Goal: Task Accomplishment & Management: Use online tool/utility

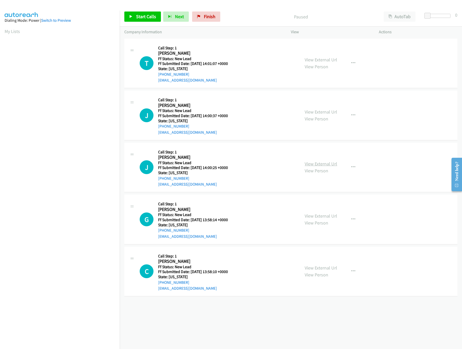
click at [322, 164] on link "View External Url" at bounding box center [320, 164] width 32 height 6
click at [321, 112] on link "View External Url" at bounding box center [320, 112] width 32 height 6
click at [326, 61] on link "View External Url" at bounding box center [320, 60] width 32 height 6
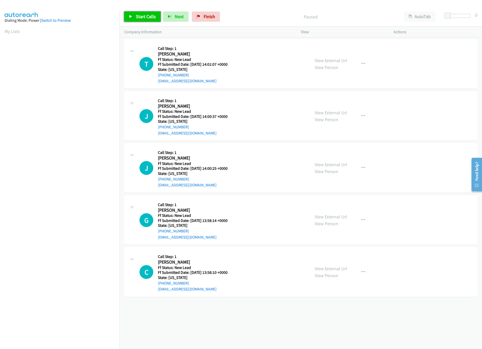
click at [137, 16] on span "Start Calls" at bounding box center [146, 17] width 20 height 6
click at [151, 18] on link "Pause" at bounding box center [138, 17] width 28 height 10
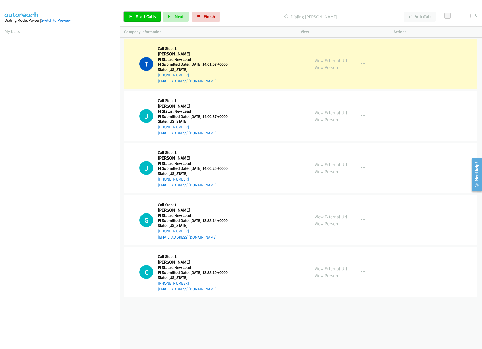
click at [153, 16] on span "Start Calls" at bounding box center [146, 17] width 20 height 6
drag, startPoint x: 448, startPoint y: 16, endPoint x: 455, endPoint y: 16, distance: 6.9
click at [455, 16] on span at bounding box center [455, 16] width 6 height 6
drag, startPoint x: 457, startPoint y: 14, endPoint x: 470, endPoint y: 18, distance: 13.3
click at [461, 18] on div at bounding box center [457, 18] width 33 height 8
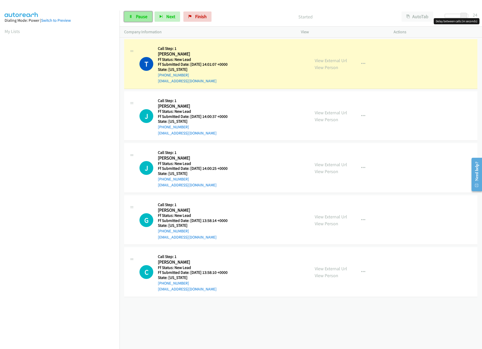
click at [145, 19] on span "Pause" at bounding box center [142, 17] width 12 height 6
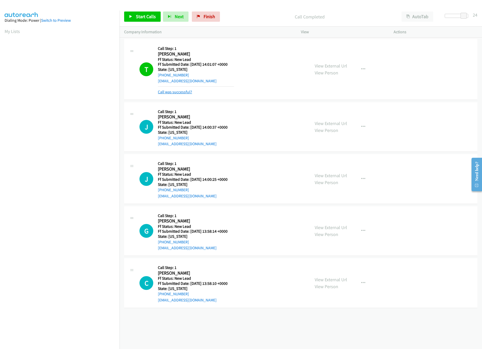
click at [183, 92] on link "Call was successful?" at bounding box center [175, 91] width 34 height 5
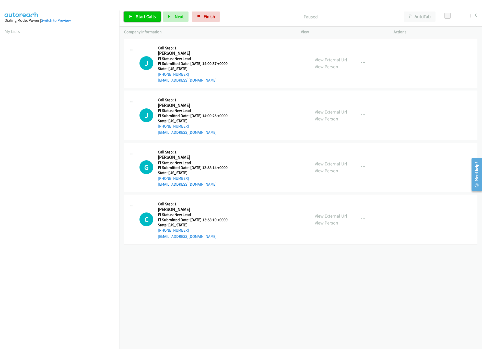
click at [148, 19] on span "Start Calls" at bounding box center [146, 17] width 20 height 6
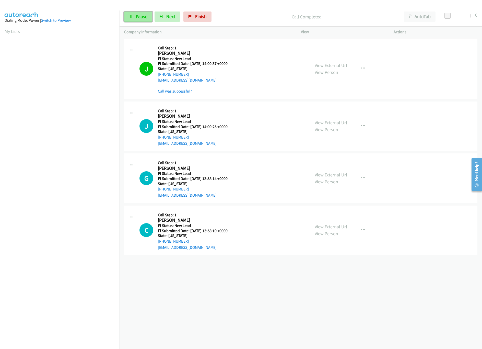
click at [137, 21] on link "Pause" at bounding box center [138, 17] width 28 height 10
click at [181, 93] on link "Call was successful?" at bounding box center [175, 91] width 34 height 5
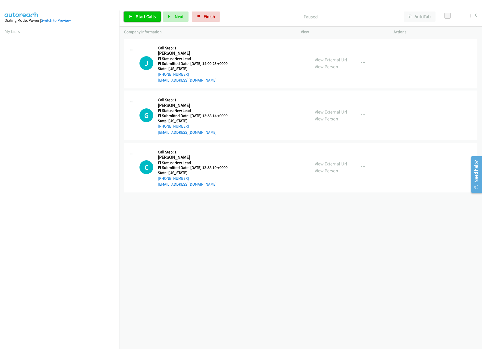
click at [134, 15] on link "Start Calls" at bounding box center [142, 17] width 37 height 10
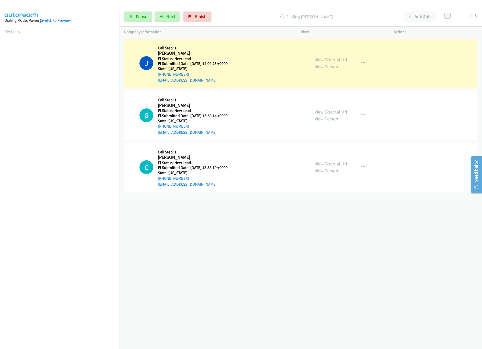
click at [328, 113] on link "View External Url" at bounding box center [331, 112] width 32 height 6
click at [331, 163] on link "View External Url" at bounding box center [331, 164] width 32 height 6
drag, startPoint x: 448, startPoint y: 14, endPoint x: 465, endPoint y: 15, distance: 16.6
click at [465, 15] on span at bounding box center [462, 16] width 6 height 6
drag, startPoint x: 461, startPoint y: 17, endPoint x: 459, endPoint y: 18, distance: 2.6
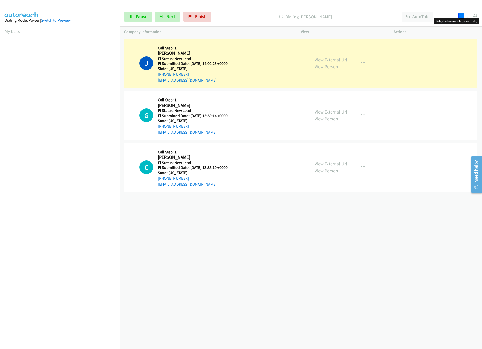
click at [459, 18] on body "Start Calls Pause Next Finish Dialing Joseph Steo AutoTab AutoTab 21 Company In…" at bounding box center [241, 12] width 482 height 24
click at [137, 19] on link "Pause" at bounding box center [138, 17] width 28 height 10
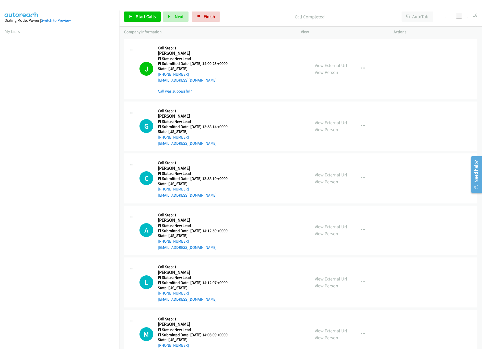
click at [170, 93] on link "Call was successful?" at bounding box center [175, 91] width 34 height 5
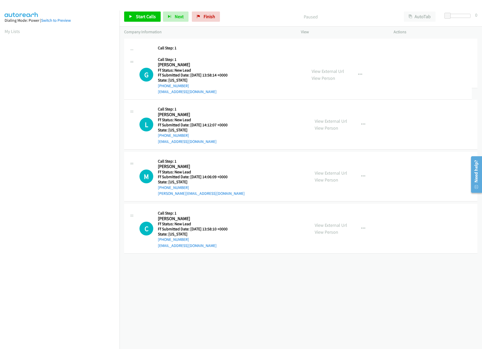
drag, startPoint x: 227, startPoint y: 218, endPoint x: 246, endPoint y: 51, distance: 167.5
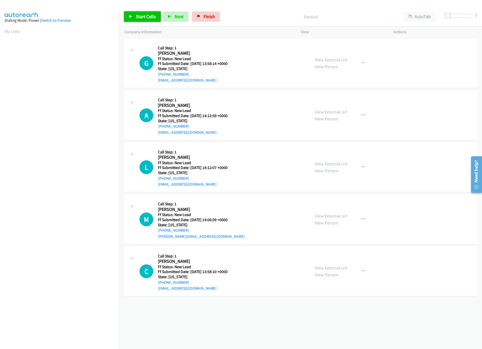
click at [140, 17] on span "Start Calls" at bounding box center [146, 17] width 20 height 6
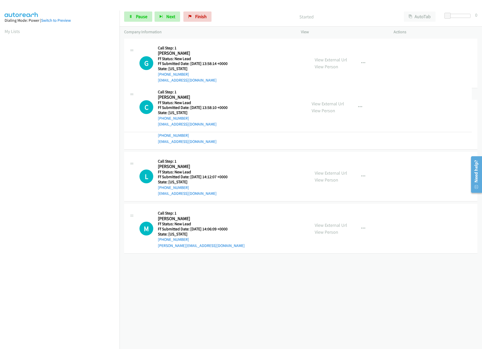
drag, startPoint x: 217, startPoint y: 274, endPoint x: 231, endPoint y: 108, distance: 166.3
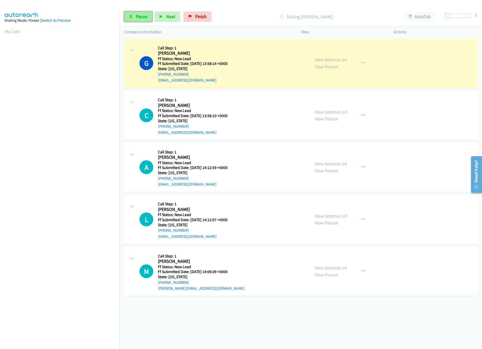
click at [136, 16] on span "Pause" at bounding box center [142, 17] width 12 height 6
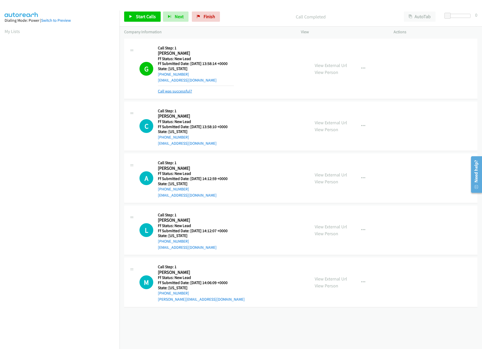
click at [174, 92] on link "Call was successful?" at bounding box center [175, 91] width 34 height 5
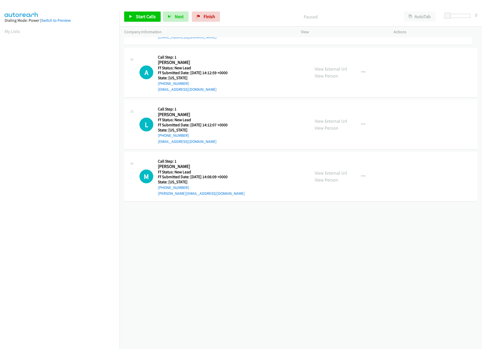
drag, startPoint x: 248, startPoint y: 212, endPoint x: 263, endPoint y: 12, distance: 200.3
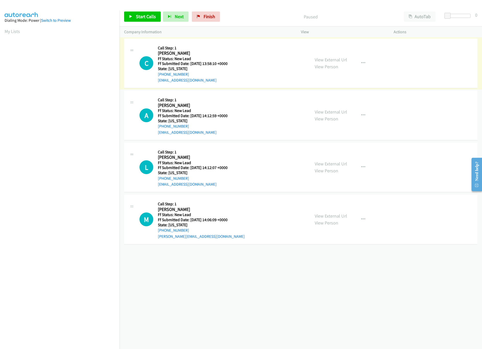
click at [124, 13] on div "Start Calls Pause Next Finish Paused AutoTab AutoTab 0" at bounding box center [301, 17] width 363 height 20
click at [128, 13] on link "Start Calls" at bounding box center [142, 17] width 37 height 10
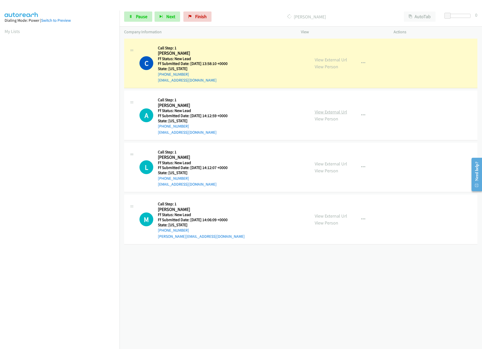
click at [340, 111] on link "View External Url" at bounding box center [331, 112] width 32 height 6
click at [143, 18] on span "Pause" at bounding box center [142, 17] width 12 height 6
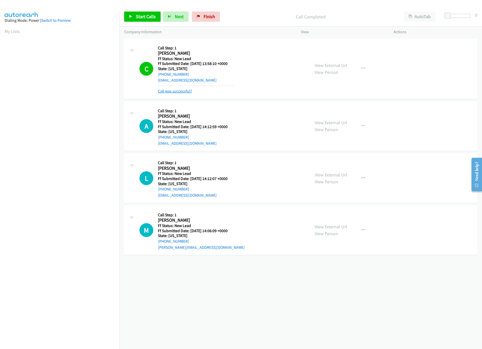
click at [173, 92] on link "Call was successful?" at bounding box center [175, 91] width 34 height 5
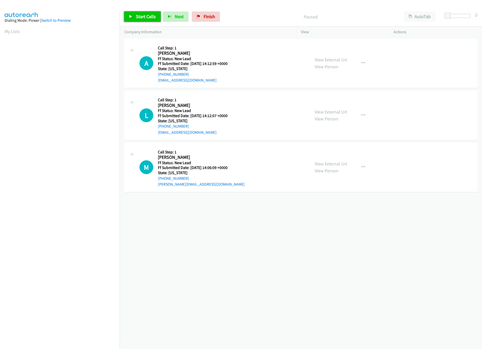
click at [146, 16] on span "Start Calls" at bounding box center [146, 17] width 20 height 6
click at [130, 15] on icon at bounding box center [131, 17] width 4 height 4
click at [137, 11] on div "Start Calls Pause Next Finish Paused AutoTab AutoTab 0" at bounding box center [301, 17] width 363 height 20
click at [135, 16] on link "Start Calls" at bounding box center [142, 17] width 37 height 10
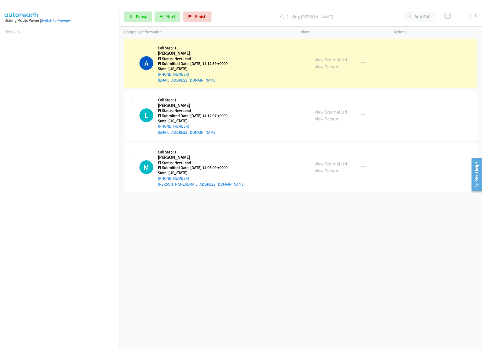
click at [338, 113] on link "View External Url" at bounding box center [331, 112] width 32 height 6
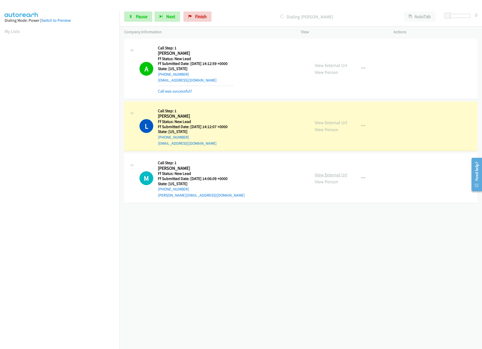
click at [321, 176] on link "View External Url" at bounding box center [331, 175] width 32 height 6
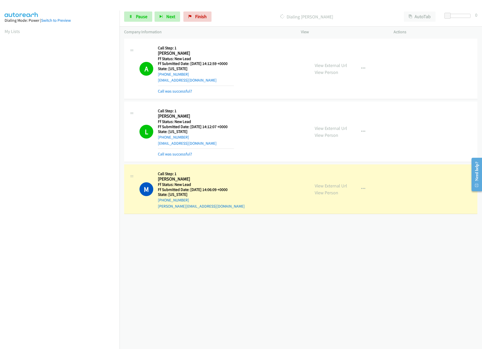
click at [194, 242] on div "+1 415-964-1034 Call failed - Please reload the list and try again The Callbar …" at bounding box center [301, 193] width 363 height 312
click at [141, 19] on link "Pause" at bounding box center [138, 17] width 28 height 10
click at [282, 240] on div "+1 415-964-1034 Call failed - Please reload the list and try again The Callbar …" at bounding box center [301, 193] width 363 height 312
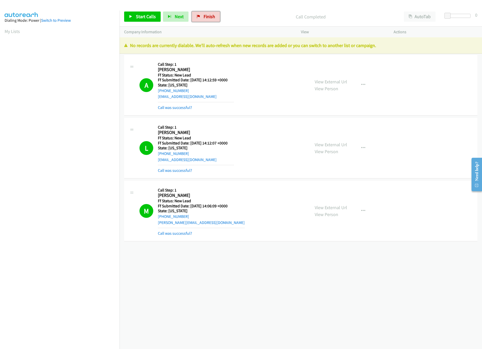
drag, startPoint x: 206, startPoint y: 21, endPoint x: 260, endPoint y: 31, distance: 54.6
click at [206, 21] on link "Finish" at bounding box center [206, 17] width 28 height 10
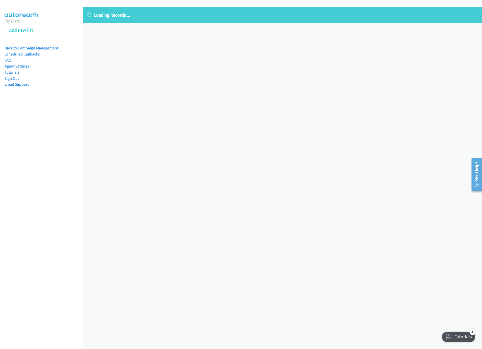
click at [25, 46] on link "Back to Campaign Management" at bounding box center [32, 48] width 54 height 5
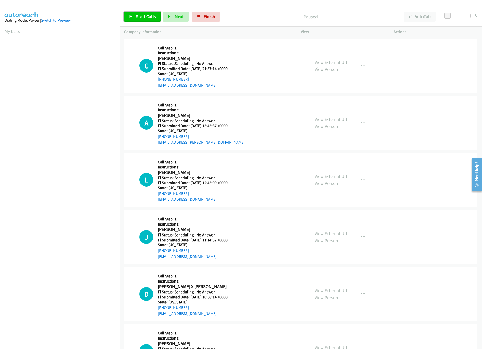
click at [148, 19] on span "Start Calls" at bounding box center [146, 17] width 20 height 6
click at [325, 62] on link "View External Url" at bounding box center [331, 62] width 32 height 6
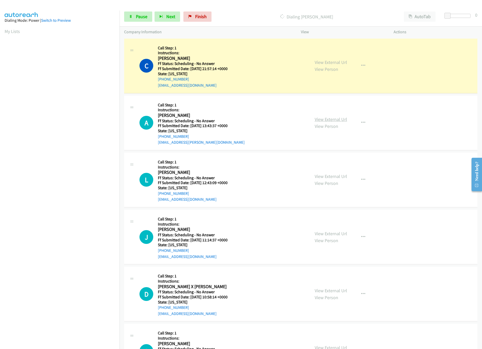
click at [335, 118] on link "View External Url" at bounding box center [331, 119] width 32 height 6
click at [339, 178] on link "View External Url" at bounding box center [331, 176] width 32 height 6
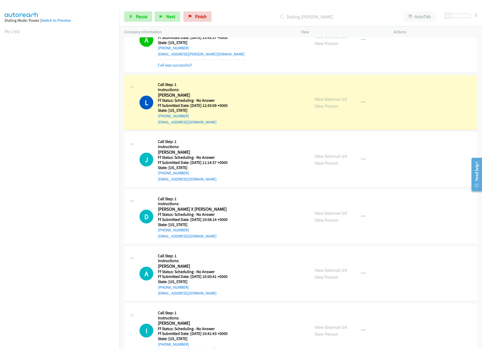
scroll to position [102, 0]
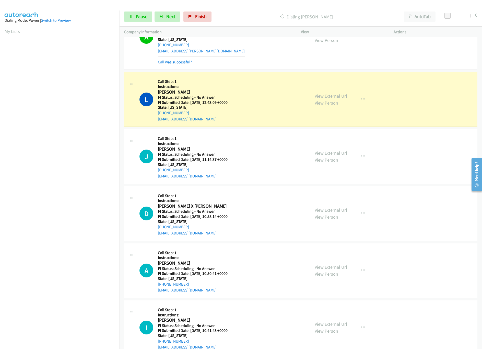
click at [318, 151] on link "View External Url" at bounding box center [331, 153] width 32 height 6
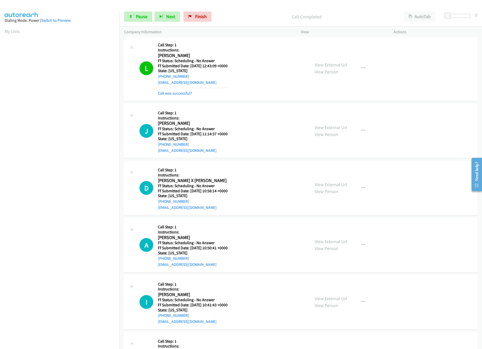
scroll to position [153, 0]
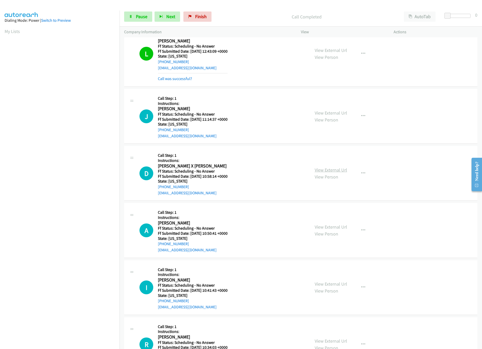
click at [342, 168] on link "View External Url" at bounding box center [331, 170] width 32 height 6
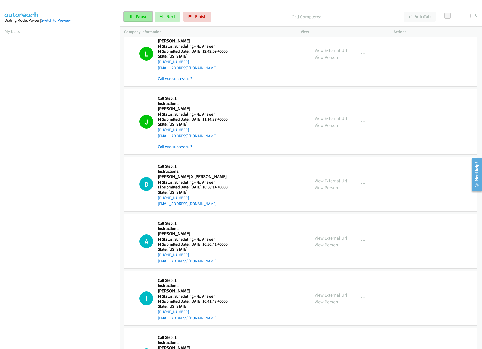
click at [143, 19] on link "Pause" at bounding box center [138, 17] width 28 height 10
click at [142, 13] on link "Start Calls" at bounding box center [142, 17] width 37 height 10
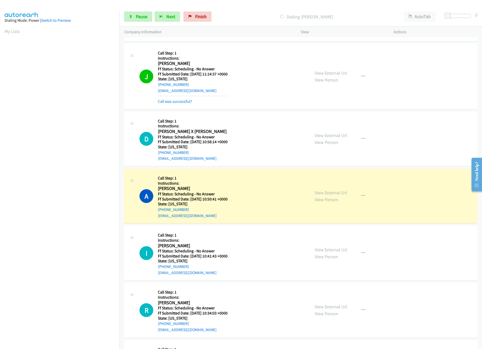
scroll to position [256, 0]
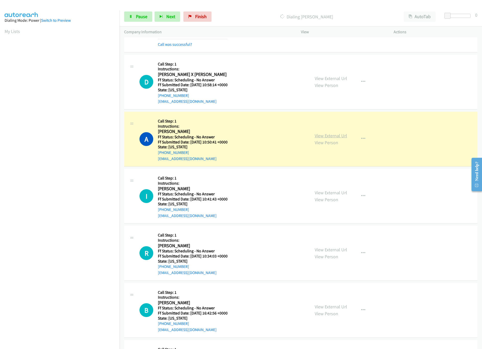
click at [329, 136] on link "View External Url" at bounding box center [331, 136] width 32 height 6
click at [337, 193] on link "View External Url" at bounding box center [331, 193] width 32 height 6
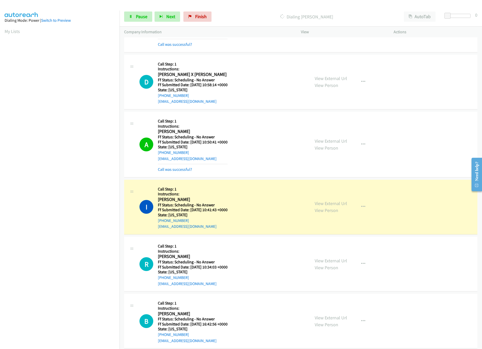
click at [64, 312] on nav "Dialing Mode: Power | Switch to Preview My Lists" at bounding box center [60, 184] width 120 height 349
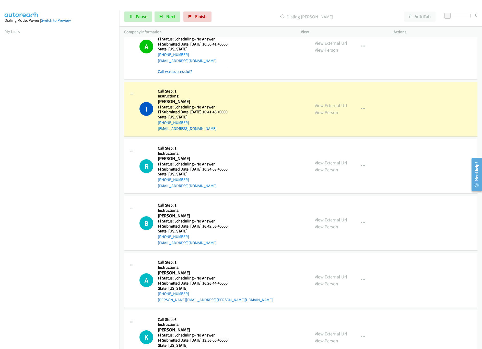
scroll to position [358, 0]
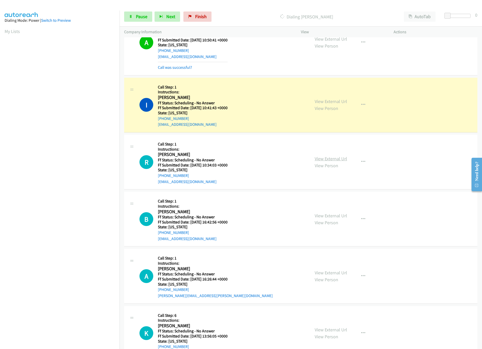
click at [330, 160] on link "View External Url" at bounding box center [331, 159] width 32 height 6
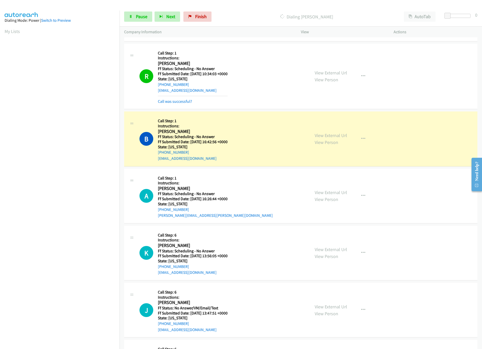
scroll to position [460, 0]
click at [317, 134] on link "View External Url" at bounding box center [331, 135] width 32 height 6
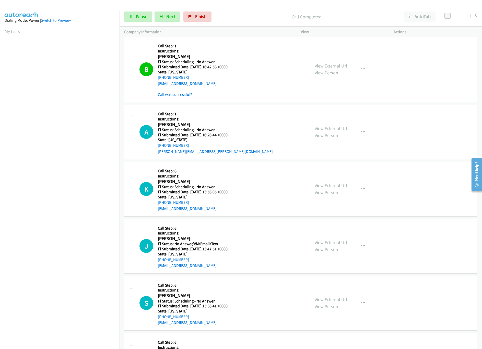
scroll to position [562, 0]
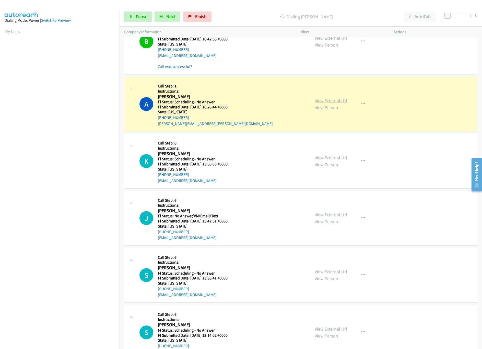
click at [322, 104] on link "View External Url" at bounding box center [331, 101] width 32 height 6
click at [141, 20] on link "Pause" at bounding box center [138, 17] width 28 height 10
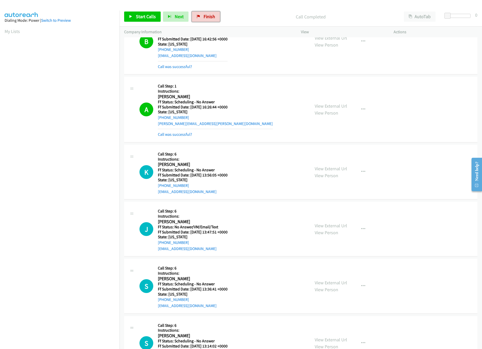
click at [198, 14] on link "Finish" at bounding box center [206, 17] width 28 height 10
